Goal: Complete application form: Complete application form

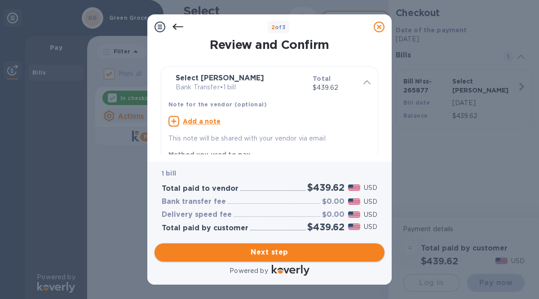
click at [234, 248] on span "Next step" at bounding box center [270, 252] width 216 height 11
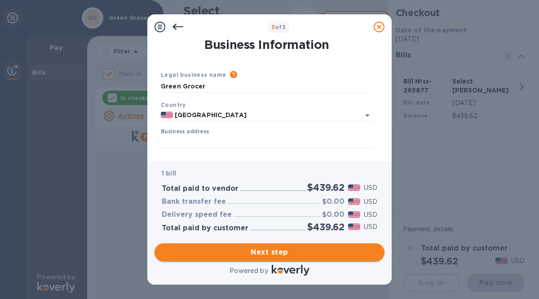
type input "[GEOGRAPHIC_DATA]"
click at [179, 136] on input "Business address" at bounding box center [267, 142] width 212 height 13
type input "[STREET_ADDRESS]"
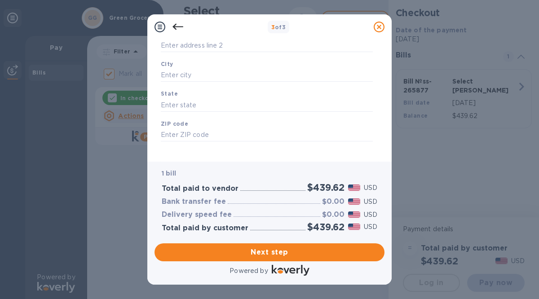
scroll to position [129, 0]
click at [173, 71] on input "text" at bounding box center [267, 72] width 212 height 13
type input "[PERSON_NAME] bay"
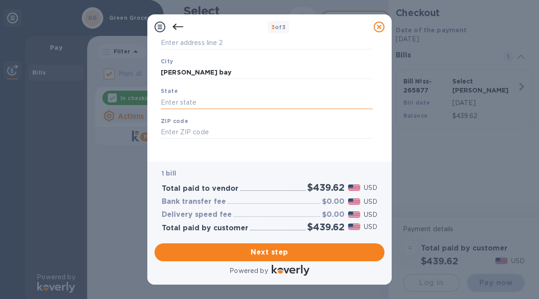
click at [170, 105] on input "text" at bounding box center [267, 102] width 212 height 13
type input "wi"
click at [175, 133] on input "text" at bounding box center [267, 132] width 212 height 13
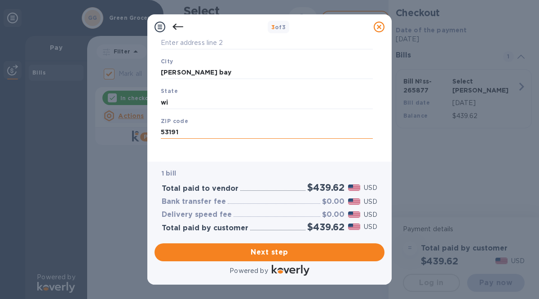
scroll to position [135, 0]
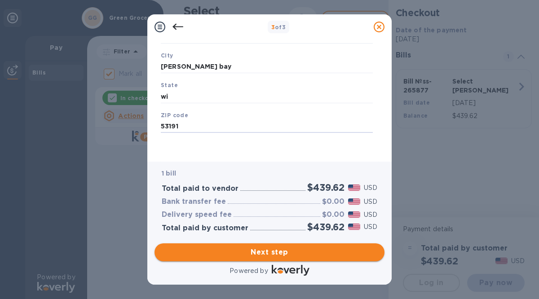
type input "53191"
click at [254, 253] on span "Next step" at bounding box center [270, 252] width 216 height 11
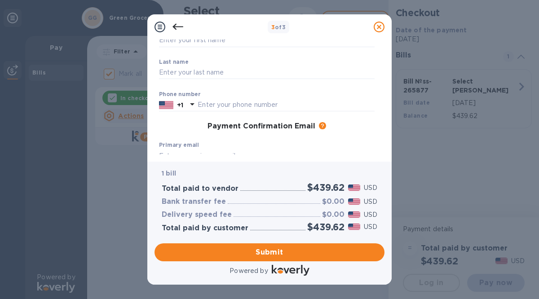
scroll to position [0, 0]
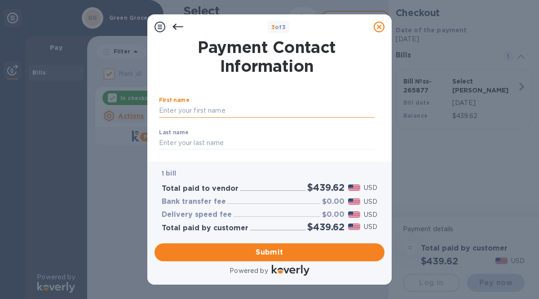
click at [163, 111] on input "text" at bounding box center [267, 110] width 216 height 13
type input "[PERSON_NAME]"
click at [163, 144] on input "text" at bounding box center [267, 143] width 216 height 13
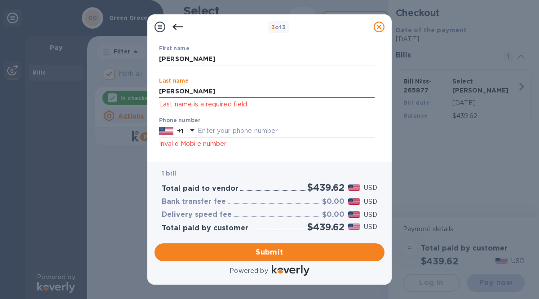
scroll to position [53, 0]
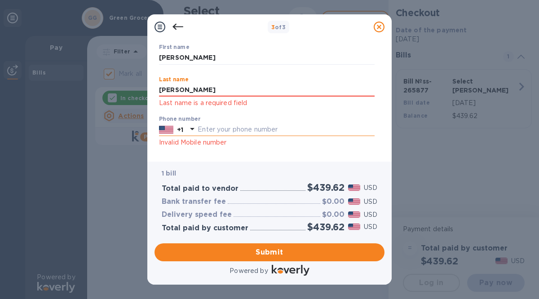
type input "[PERSON_NAME]"
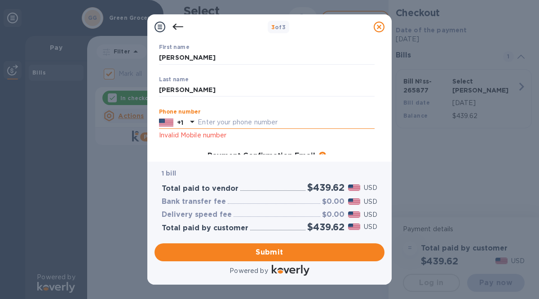
click at [203, 130] on div "Phone number +1 Invalid Mobile number" at bounding box center [267, 125] width 216 height 32
type input "2622459077"
type input "[EMAIL_ADDRESS][DOMAIN_NAME]"
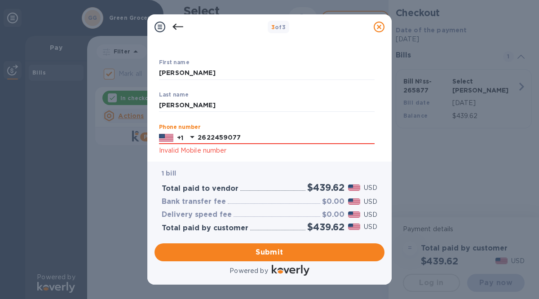
scroll to position [37, 0]
click at [250, 136] on input "2622459077" at bounding box center [286, 138] width 177 height 13
click at [256, 137] on input "2622459077" at bounding box center [286, 138] width 177 height 13
type input "2"
type input "2622459077"
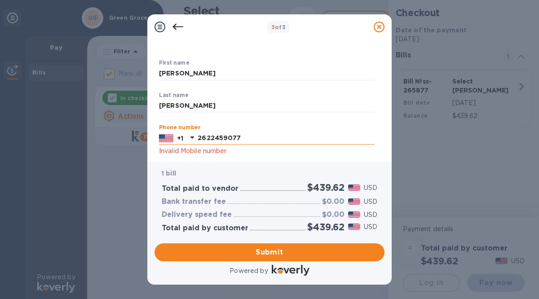
click at [305, 132] on input "2622459077" at bounding box center [286, 138] width 177 height 13
drag, startPoint x: 252, startPoint y: 137, endPoint x: 168, endPoint y: 133, distance: 84.1
click at [168, 133] on div "[PHONE_NUMBER]" at bounding box center [267, 138] width 216 height 13
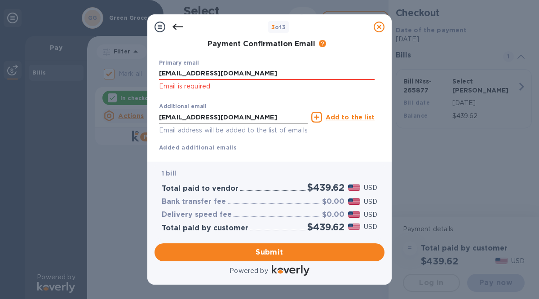
scroll to position [187, 0]
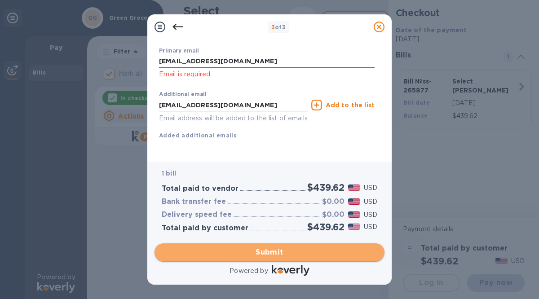
click at [269, 250] on span "Submit" at bounding box center [270, 252] width 216 height 11
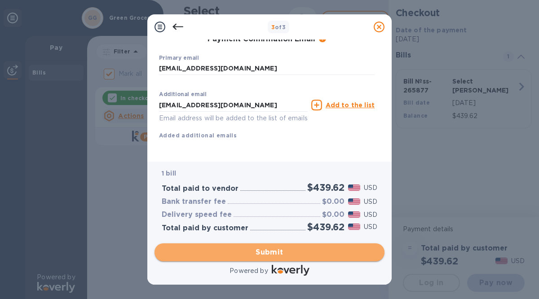
click at [270, 249] on span "Submit" at bounding box center [270, 252] width 216 height 11
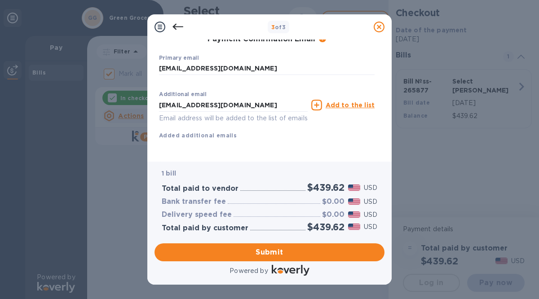
scroll to position [131, 0]
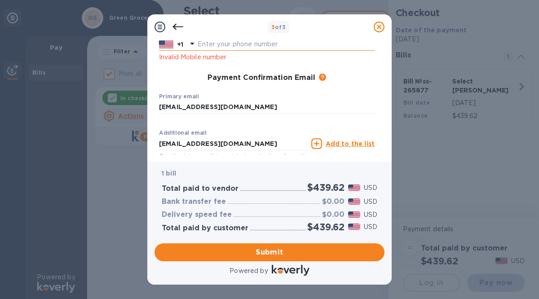
click at [210, 43] on input "text" at bounding box center [286, 44] width 177 height 13
type input "2622459077"
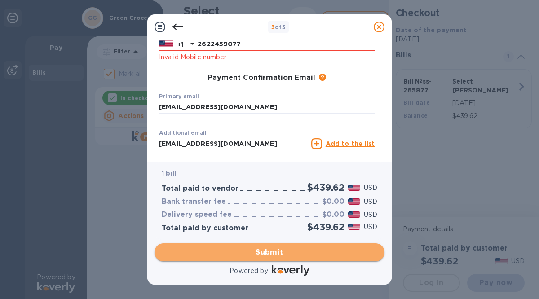
click at [276, 249] on span "Submit" at bounding box center [270, 252] width 216 height 11
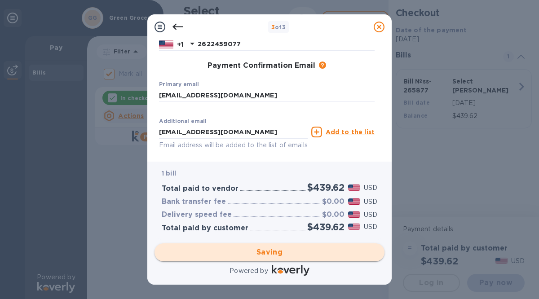
checkbox input "false"
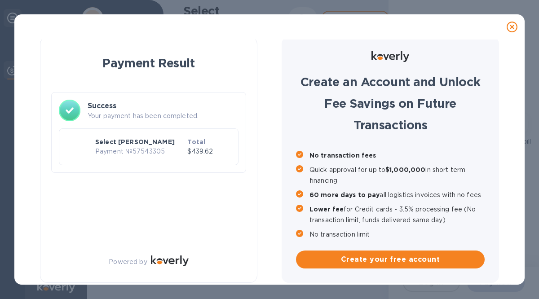
scroll to position [4, 0]
